Goal: Obtain resource: Download file/media

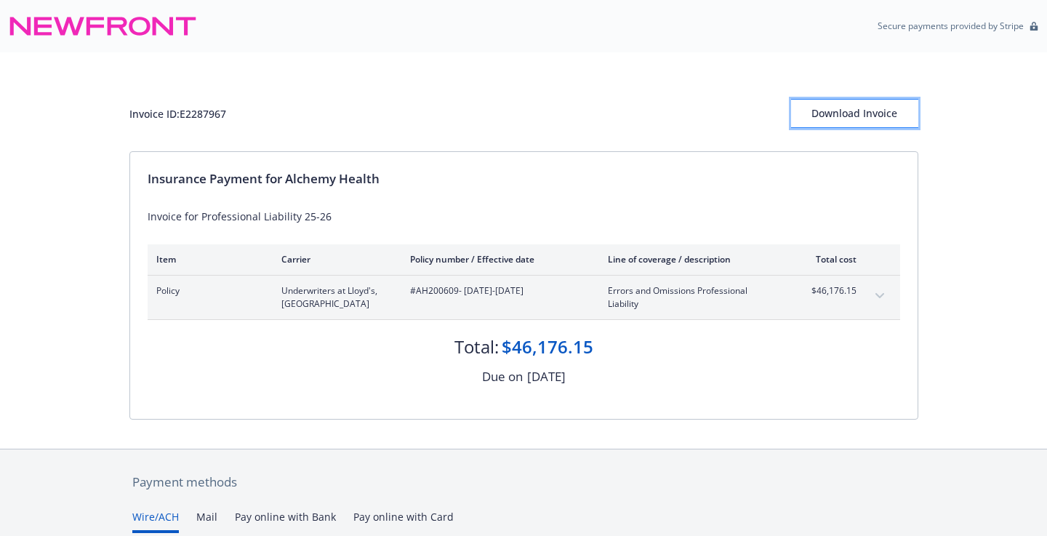
click at [835, 119] on div "Download Invoice" at bounding box center [854, 114] width 127 height 28
click at [881, 294] on icon "expand content" at bounding box center [879, 296] width 9 height 6
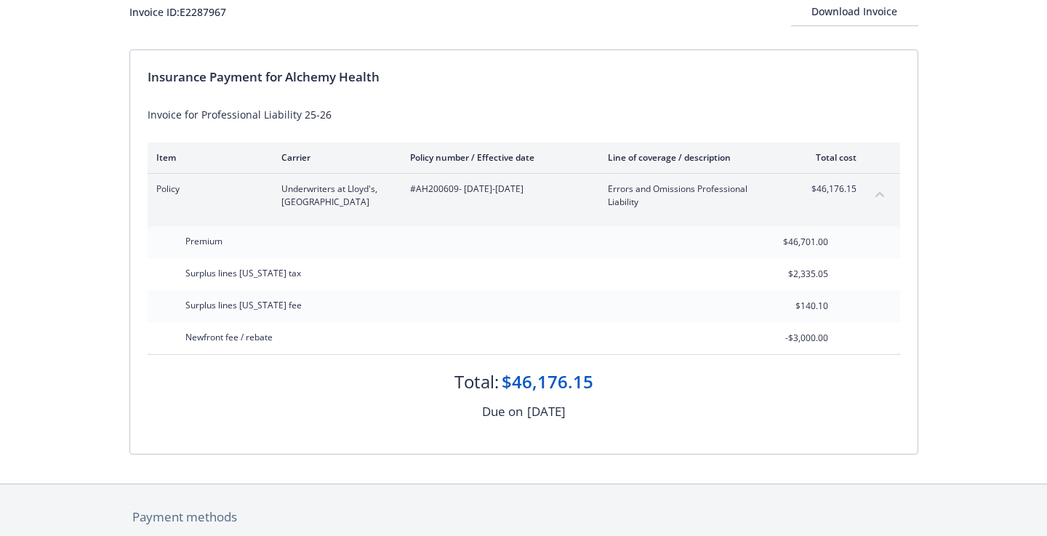
scroll to position [103, 0]
